Goal: Task Accomplishment & Management: Manage account settings

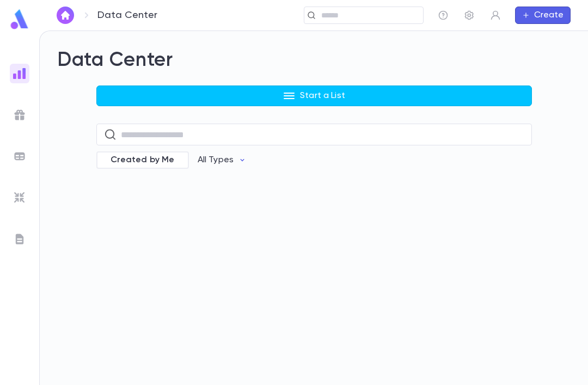
scroll to position [35, 0]
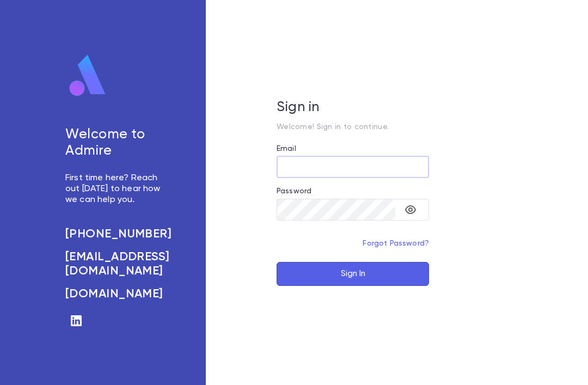
scroll to position [35, 0]
click at [290, 156] on input "Email" at bounding box center [353, 166] width 152 height 21
type input "**********"
click at [361, 286] on button "Sign In" at bounding box center [353, 274] width 152 height 24
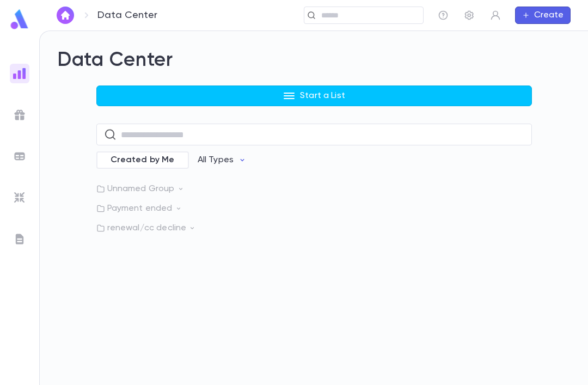
click at [132, 225] on p "renewal/cc decline" at bounding box center [314, 228] width 436 height 11
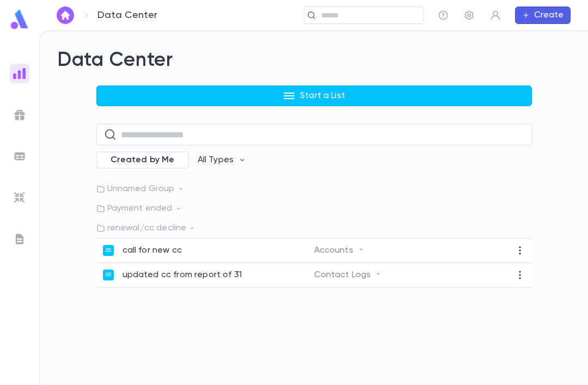
click at [119, 242] on div "call for new cc Accounts" at bounding box center [314, 251] width 436 height 25
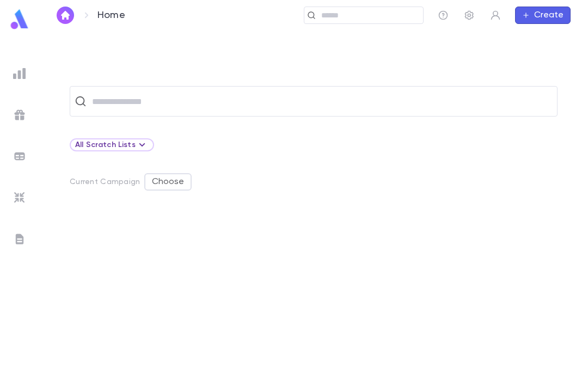
scroll to position [34, 0]
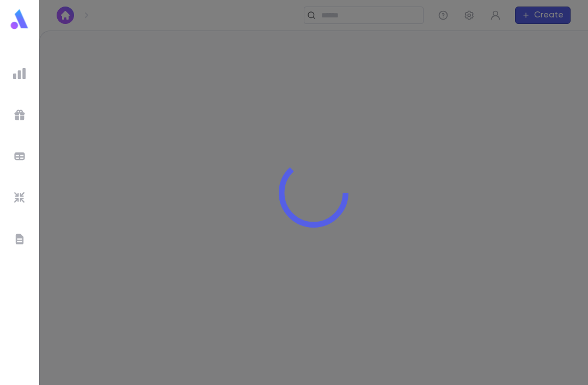
scroll to position [35, 0]
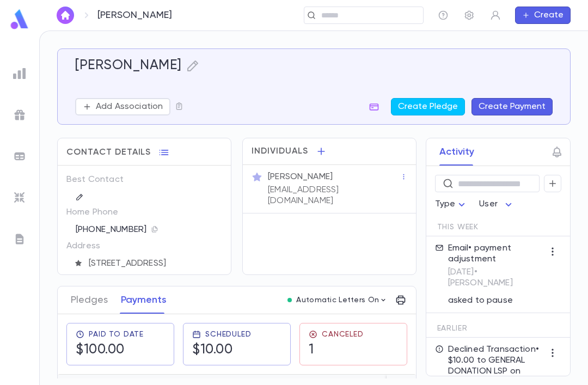
click at [93, 16] on div "[PERSON_NAME]" at bounding box center [117, 15] width 121 height 17
click at [65, 13] on img "button" at bounding box center [65, 15] width 13 height 9
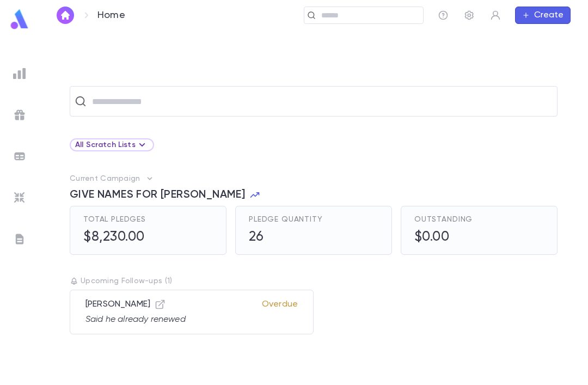
click at [143, 91] on input "text" at bounding box center [321, 101] width 464 height 21
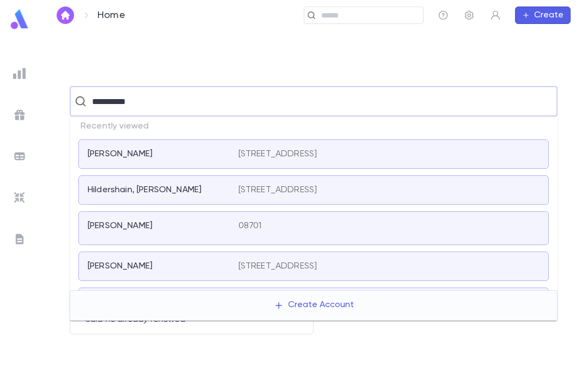
type input "**********"
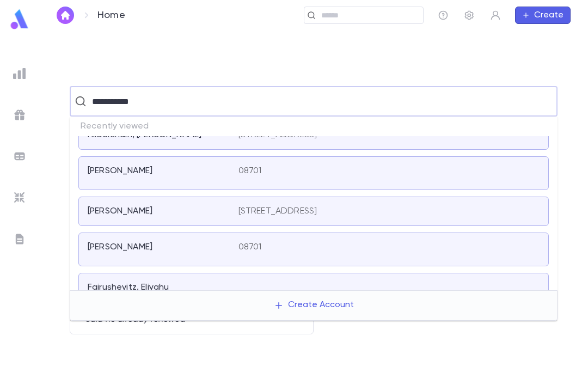
scroll to position [57, 0]
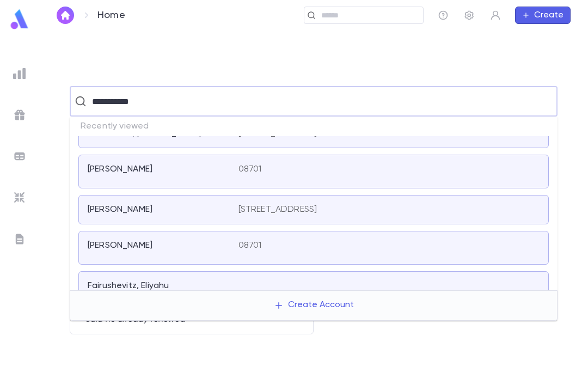
click at [134, 240] on div "[PERSON_NAME]" at bounding box center [163, 247] width 151 height 15
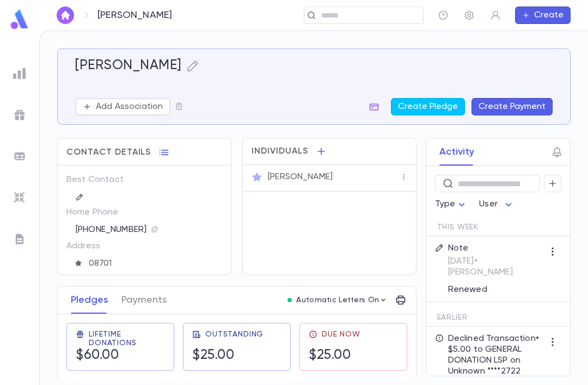
click at [135, 286] on button "Payments" at bounding box center [143, 299] width 45 height 27
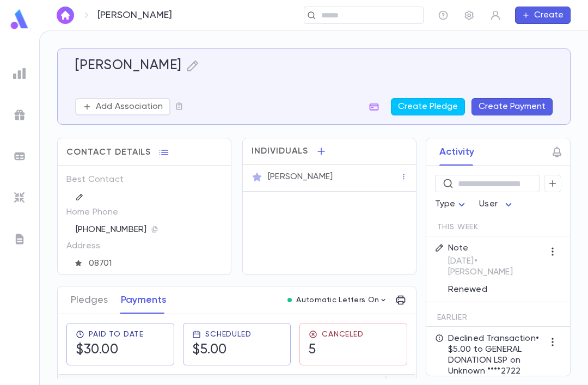
click at [371, 108] on icon "button" at bounding box center [374, 106] width 11 height 11
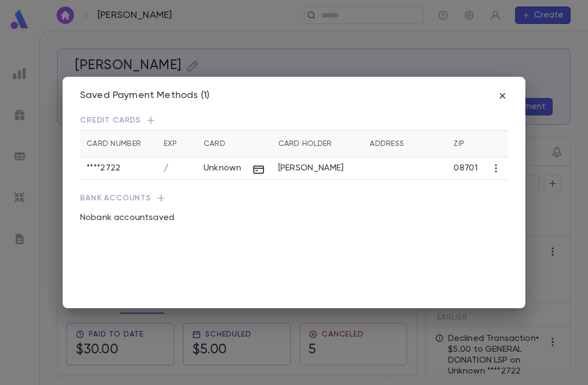
click at [142, 115] on p "Credit Cards" at bounding box center [294, 120] width 428 height 11
click at [150, 115] on icon "button" at bounding box center [150, 120] width 11 height 11
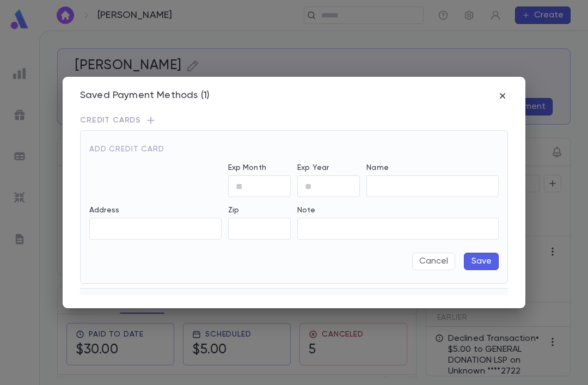
type input "**********"
type input "*****"
click at [259, 180] on input "Exp Month" at bounding box center [259, 186] width 63 height 21
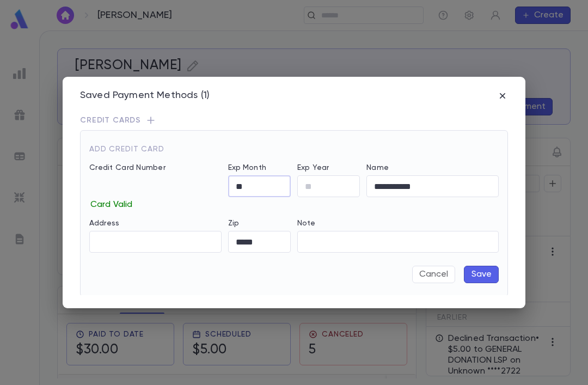
type input "*"
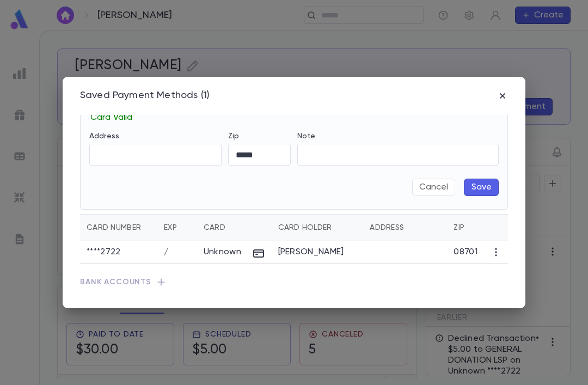
scroll to position [87, 0]
type input "**"
click at [479, 180] on button "Save" at bounding box center [481, 187] width 35 height 17
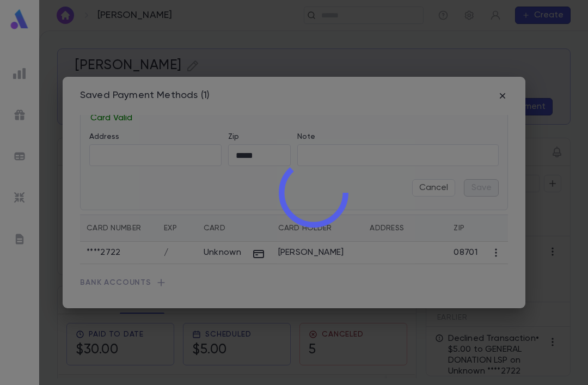
scroll to position [0, 0]
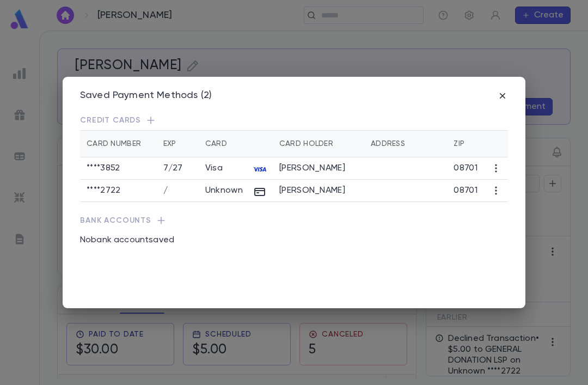
click at [486, 180] on td at bounding box center [496, 191] width 24 height 22
click at [491, 185] on icon "button" at bounding box center [496, 190] width 11 height 11
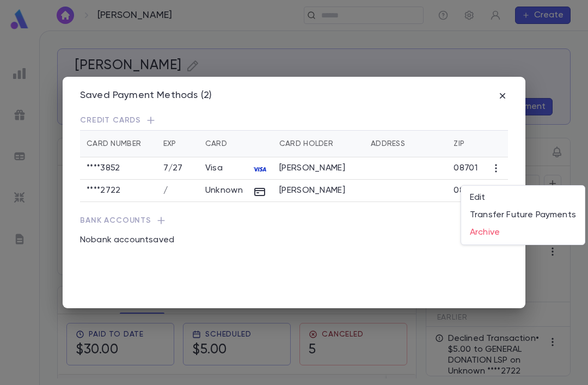
click at [489, 230] on li "Archive" at bounding box center [523, 232] width 124 height 17
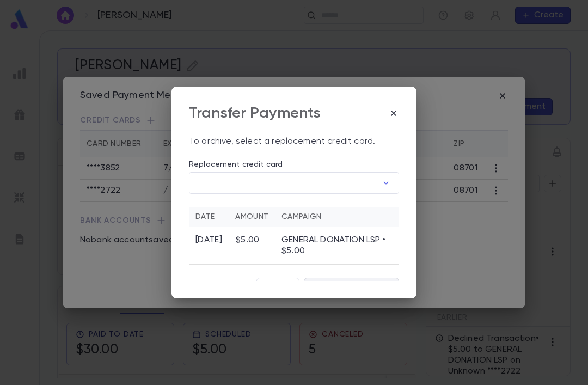
scroll to position [10, 0]
click at [271, 278] on button "Cancel" at bounding box center [277, 286] width 43 height 17
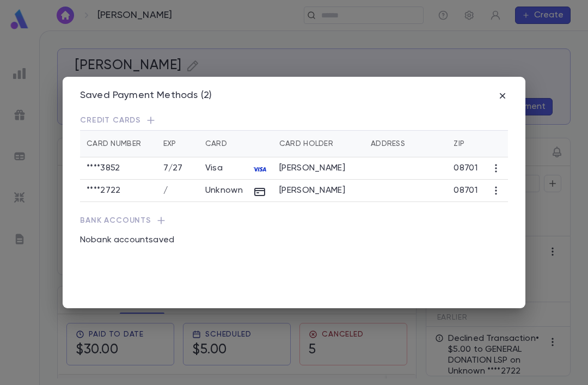
click at [515, 180] on div "Saved Payment Methods (2) Credit Cards Card Number Exp Card Card Holder Address…" at bounding box center [294, 192] width 463 height 231
click at [502, 185] on icon "button" at bounding box center [496, 190] width 11 height 11
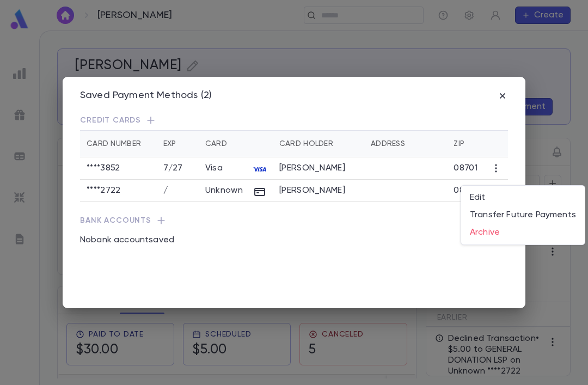
click at [493, 236] on li "Archive" at bounding box center [523, 232] width 124 height 17
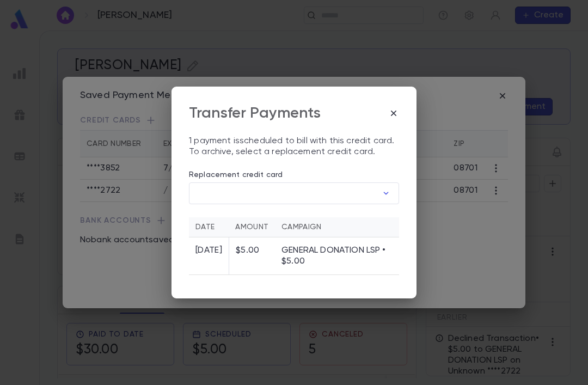
click at [386, 107] on div "Transfer Payments" at bounding box center [294, 113] width 210 height 19
click at [388, 108] on icon "button" at bounding box center [393, 113] width 11 height 11
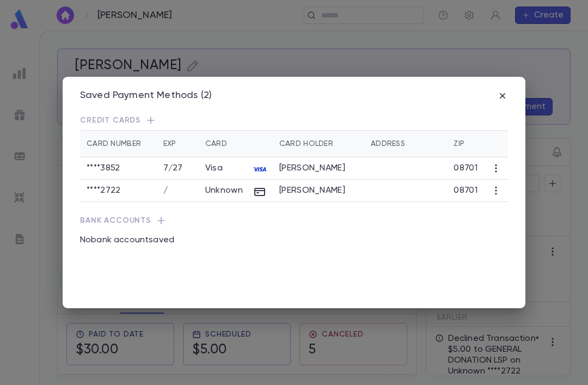
click at [40, 162] on div "Saved Payment Methods (2) Credit Cards Card Number Exp Card Card Holder Address…" at bounding box center [294, 192] width 588 height 385
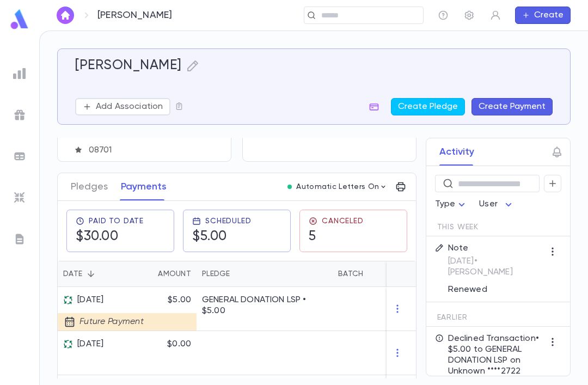
scroll to position [126, 0]
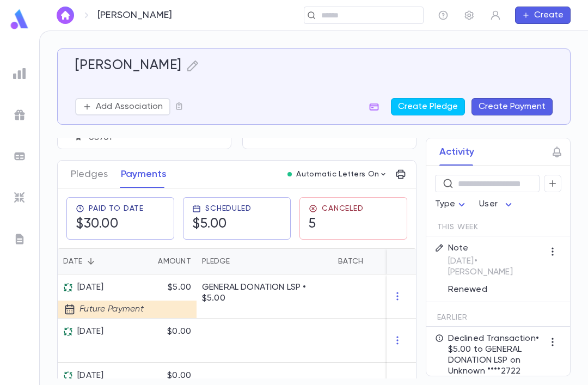
click at [316, 215] on div "Canceled 5" at bounding box center [336, 218] width 55 height 28
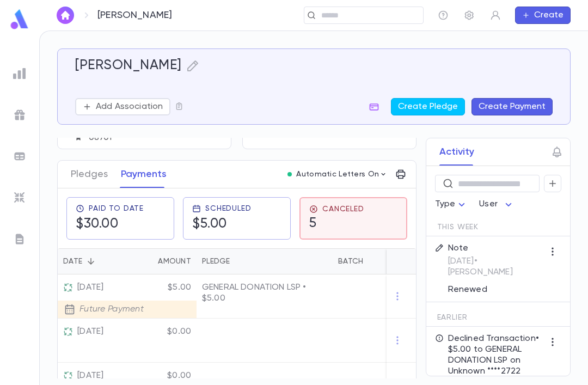
click at [315, 214] on div "Canceled 5" at bounding box center [336, 218] width 55 height 27
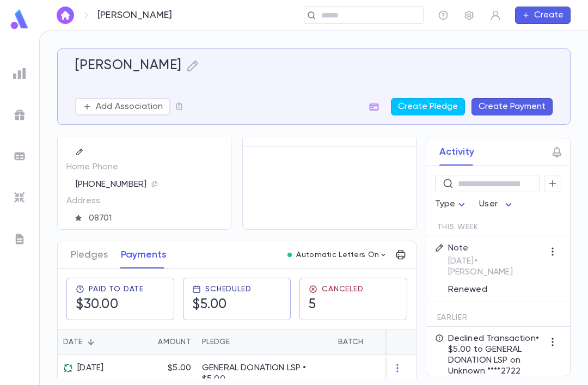
scroll to position [0, 0]
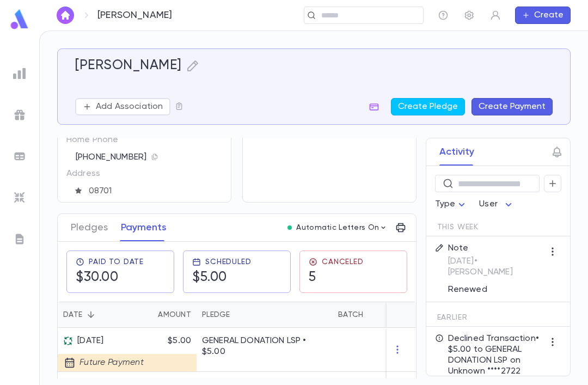
click at [88, 229] on button "Pledges" at bounding box center [89, 227] width 37 height 27
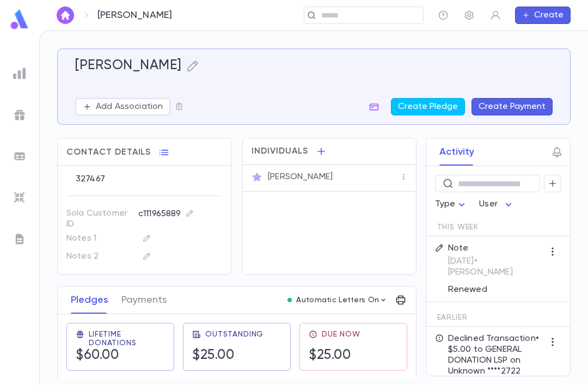
click at [149, 307] on button "Payments" at bounding box center [143, 299] width 45 height 27
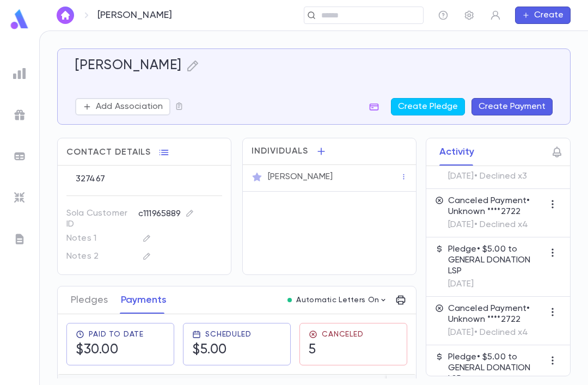
scroll to position [35, 0]
click at [163, 144] on button "button" at bounding box center [163, 152] width 17 height 17
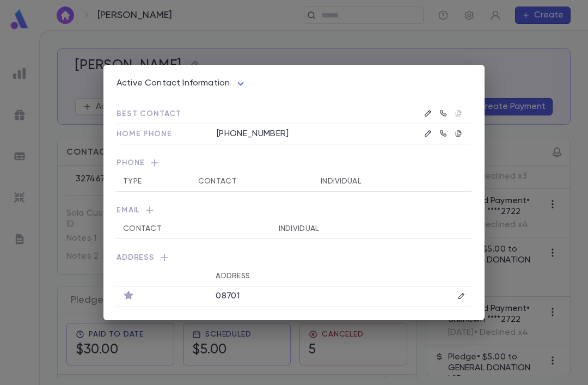
click at [76, 170] on div "Active Contact Information **** Best Contact Home Phone [PHONE_NUMBER] Phone Ty…" at bounding box center [294, 192] width 588 height 385
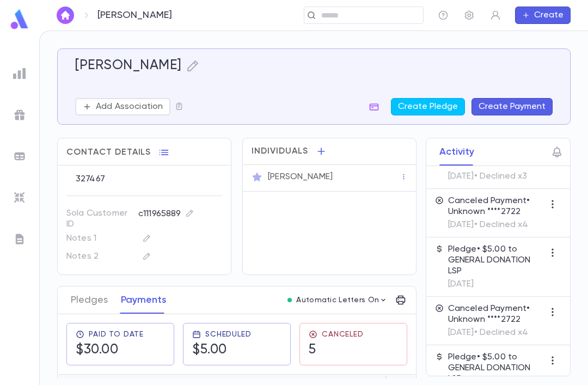
click at [90, 205] on p "Sola Customer ID" at bounding box center [97, 217] width 63 height 25
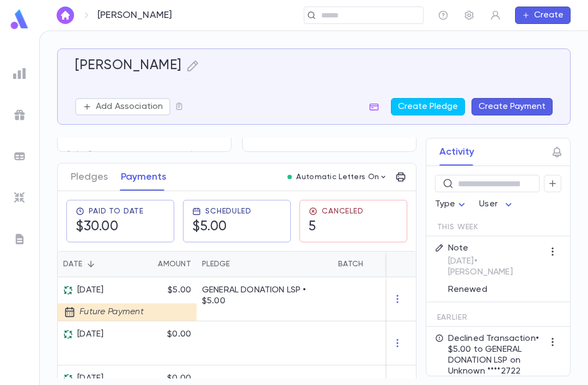
scroll to position [128, 0]
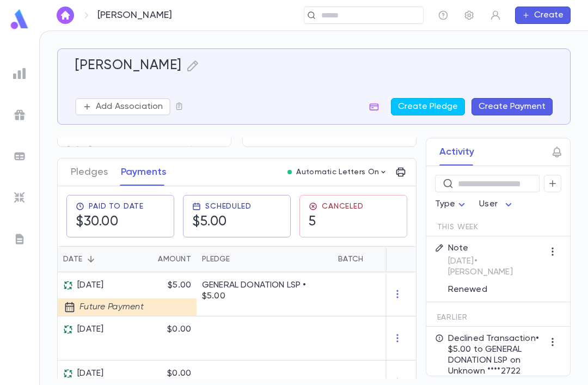
click at [412, 295] on div "Activity ​ Type User This Week Note [DATE] • [PERSON_NAME] Renewed Earlier Decl…" at bounding box center [488, 257] width 164 height 239
click at [397, 298] on icon "button" at bounding box center [397, 294] width 11 height 11
click at [424, 316] on ul "Delete" at bounding box center [418, 312] width 46 height 24
click at [418, 317] on ul "Delete" at bounding box center [418, 312] width 46 height 24
click at [394, 300] on div at bounding box center [294, 192] width 588 height 385
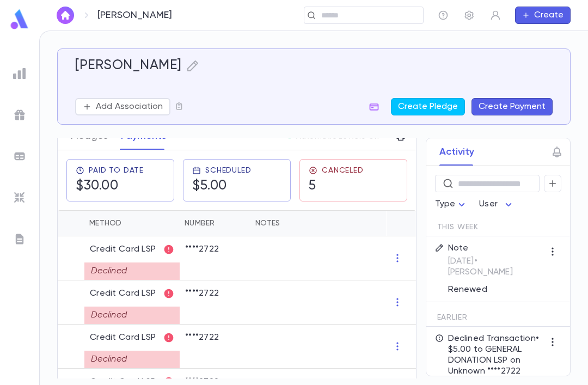
scroll to position [0, 341]
click at [411, 250] on div "Activity ​ Type User This Week Note [DATE] • [PERSON_NAME] Renewed Earlier Decl…" at bounding box center [488, 257] width 164 height 239
click at [400, 263] on icon "button" at bounding box center [397, 258] width 11 height 11
click at [417, 266] on ul "Delete" at bounding box center [418, 276] width 46 height 24
click at [419, 277] on ul "Delete" at bounding box center [418, 276] width 46 height 24
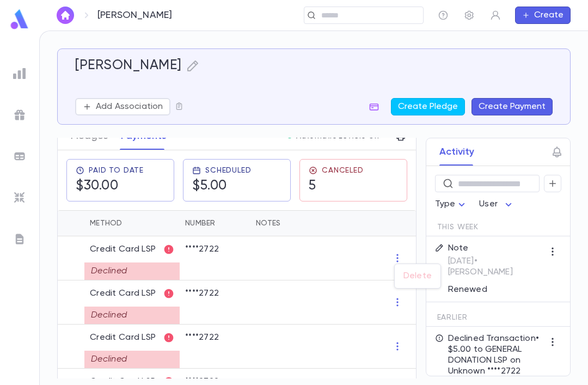
click at [356, 302] on div at bounding box center [294, 192] width 588 height 385
click at [340, 320] on div at bounding box center [318, 302] width 136 height 44
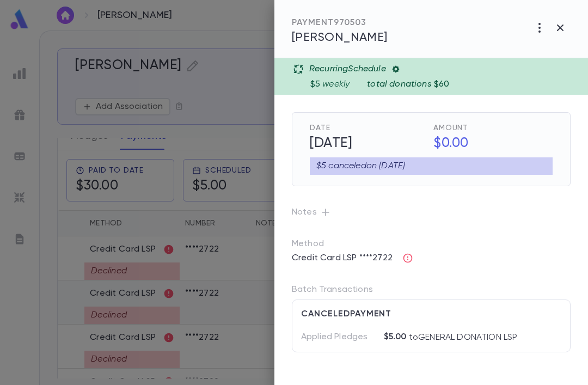
click at [102, 252] on div at bounding box center [294, 192] width 588 height 385
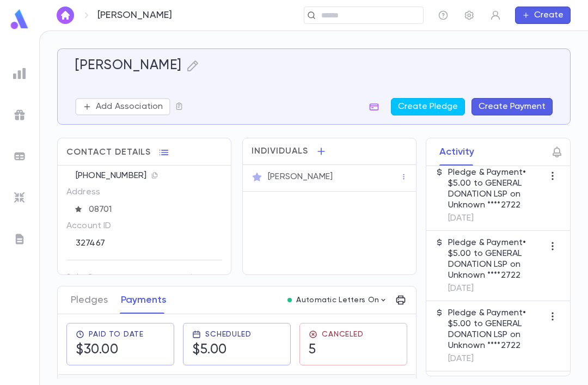
scroll to position [1100, 0]
click at [345, 180] on div "[PERSON_NAME]" at bounding box center [334, 177] width 132 height 11
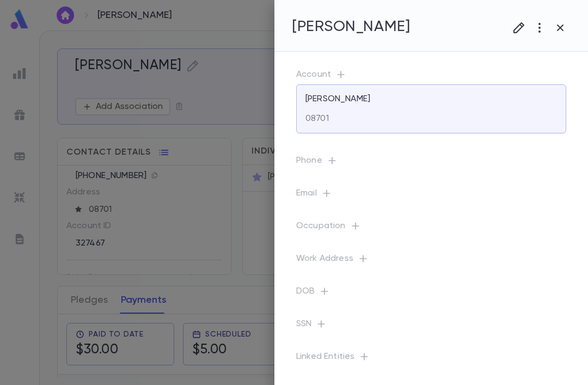
click at [227, 206] on div at bounding box center [294, 192] width 588 height 385
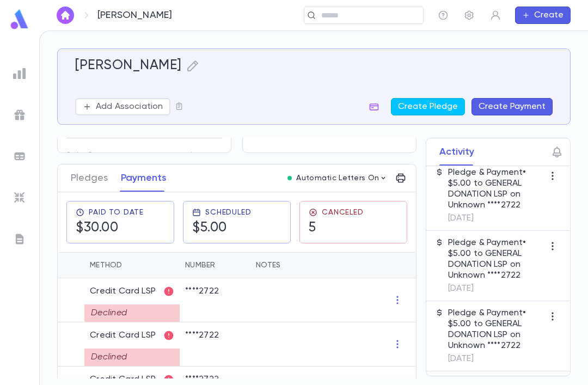
click at [99, 169] on button "Pledges" at bounding box center [89, 177] width 37 height 27
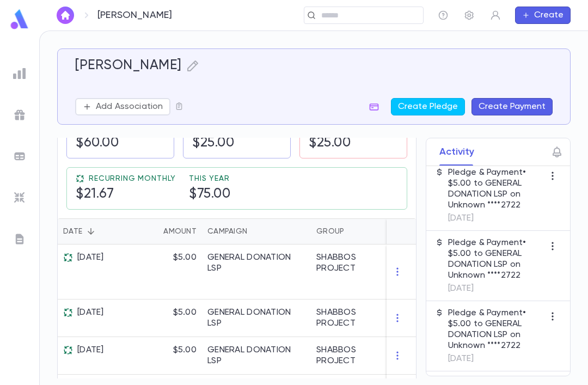
scroll to position [214, 0]
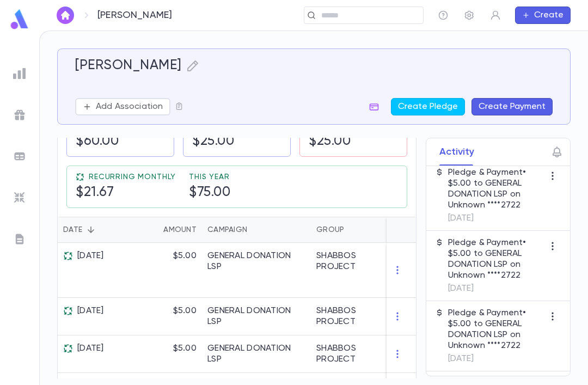
click at [223, 189] on h5 "$75.00" at bounding box center [209, 193] width 41 height 16
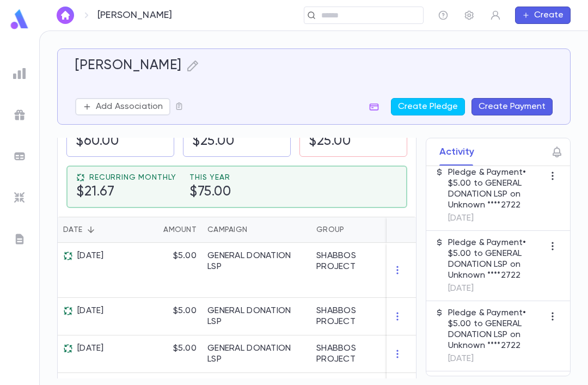
click at [168, 187] on h5 "$21.67" at bounding box center [126, 192] width 100 height 16
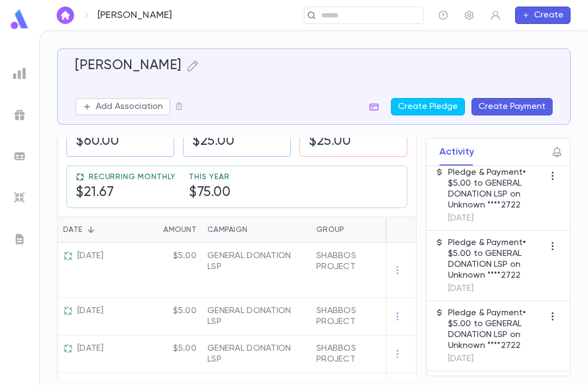
click at [167, 187] on h5 "$21.67" at bounding box center [126, 193] width 100 height 16
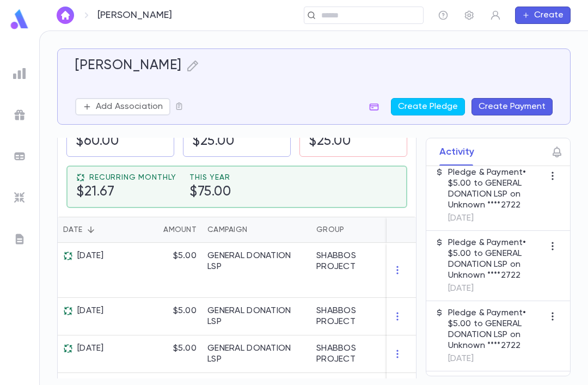
click at [199, 181] on span "This Year" at bounding box center [210, 177] width 41 height 9
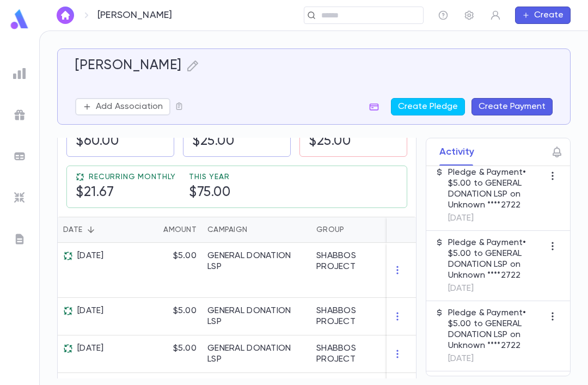
click at [199, 181] on span "This Year" at bounding box center [209, 177] width 41 height 9
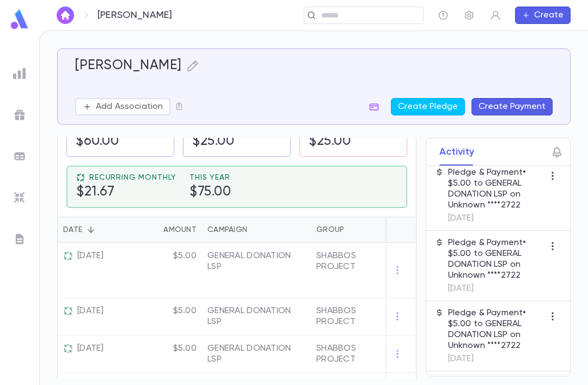
click at [184, 186] on div "Recurring Monthly $21.67 This Year $75.00" at bounding box center [236, 186] width 321 height 27
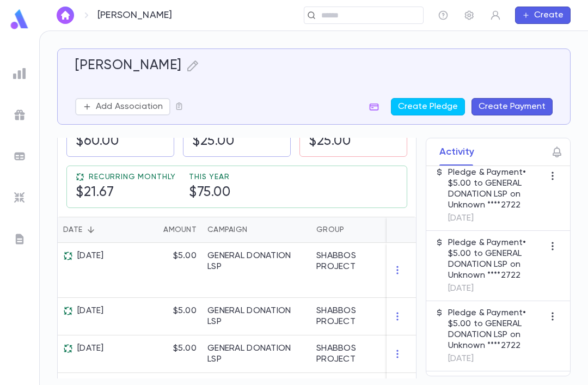
click at [195, 192] on h5 "$75.00" at bounding box center [209, 193] width 41 height 16
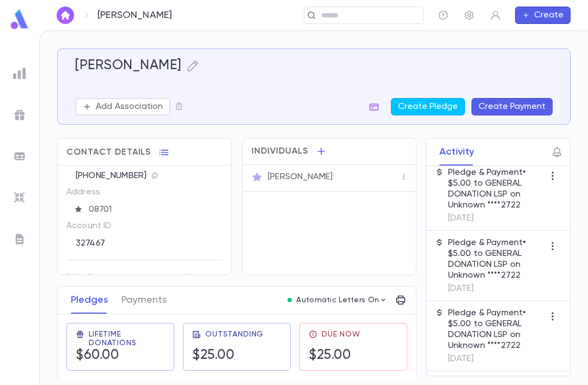
scroll to position [-1, 0]
